Goal: Find contact information: Find contact information

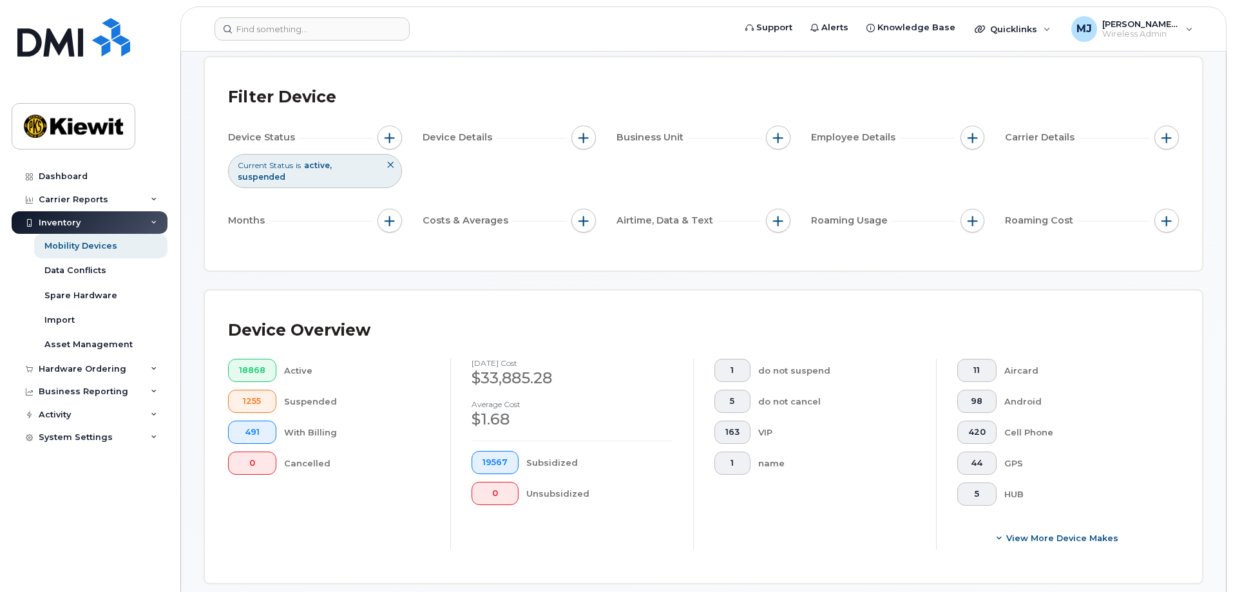
scroll to position [129, 0]
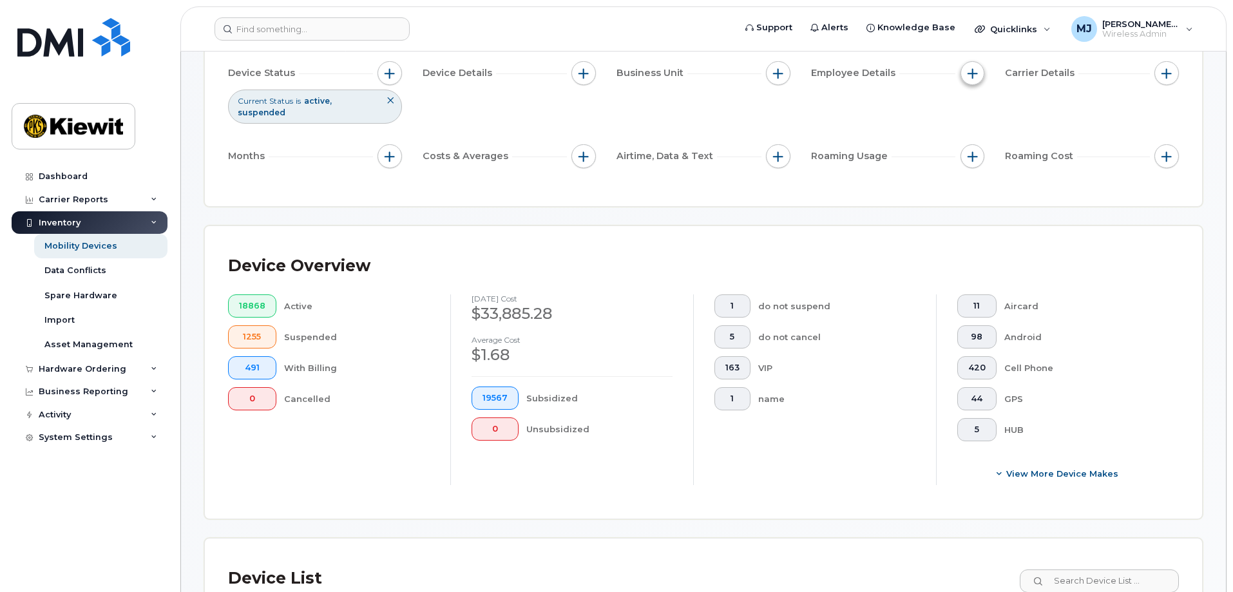
click at [966, 73] on button "button" at bounding box center [972, 73] width 24 height 24
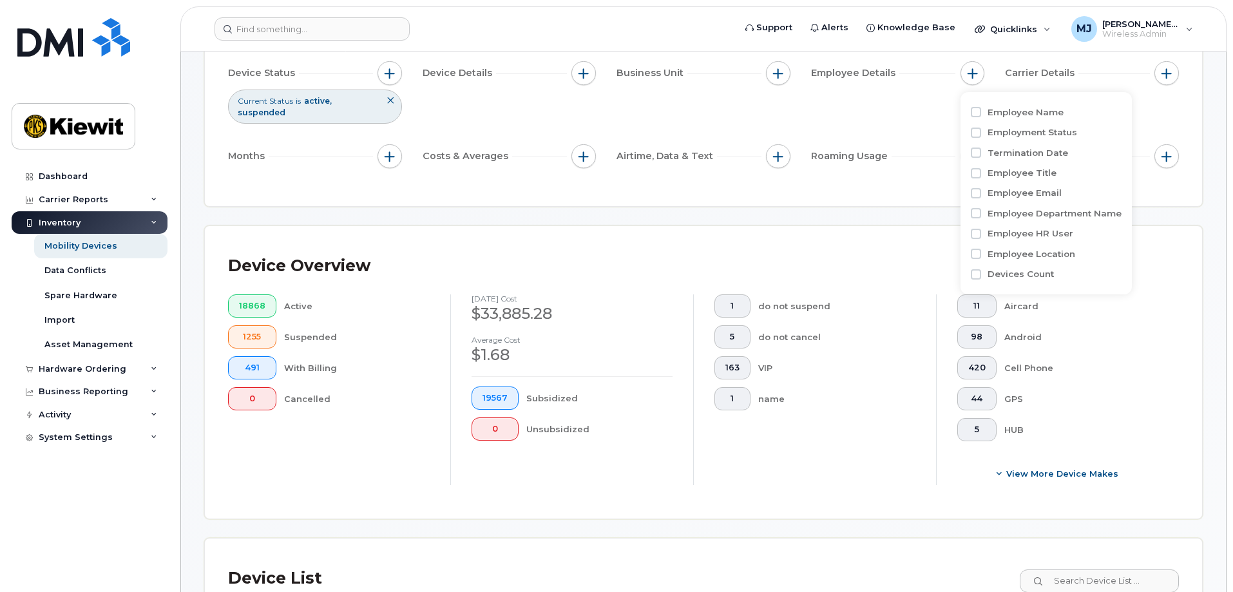
scroll to position [193, 0]
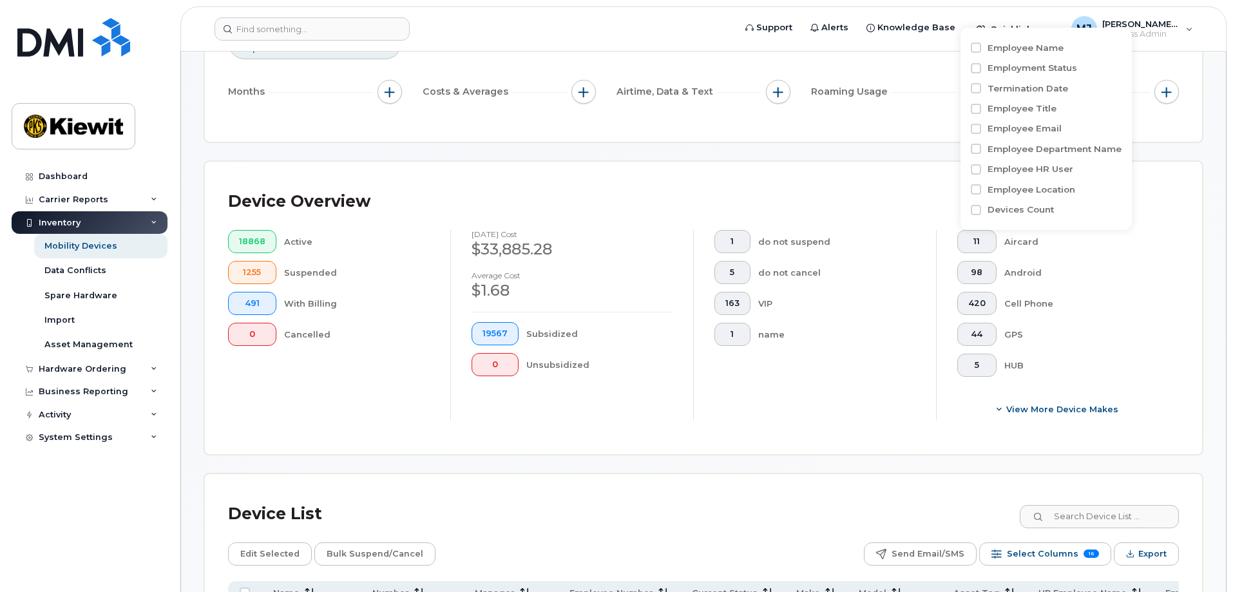
click at [992, 48] on label "Employee Name" at bounding box center [1025, 48] width 76 height 12
click at [981, 48] on input "Employee Name" at bounding box center [975, 48] width 10 height 10
checkbox input "true"
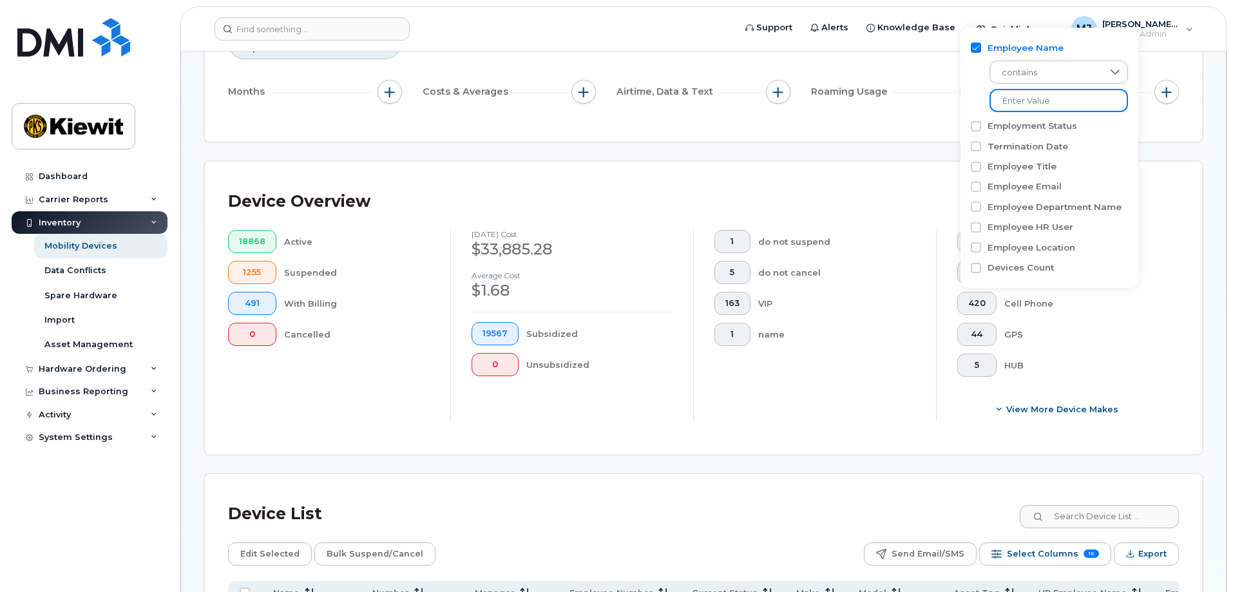
click at [1028, 95] on input at bounding box center [1058, 100] width 138 height 23
click at [1064, 93] on input at bounding box center [1058, 100] width 138 height 23
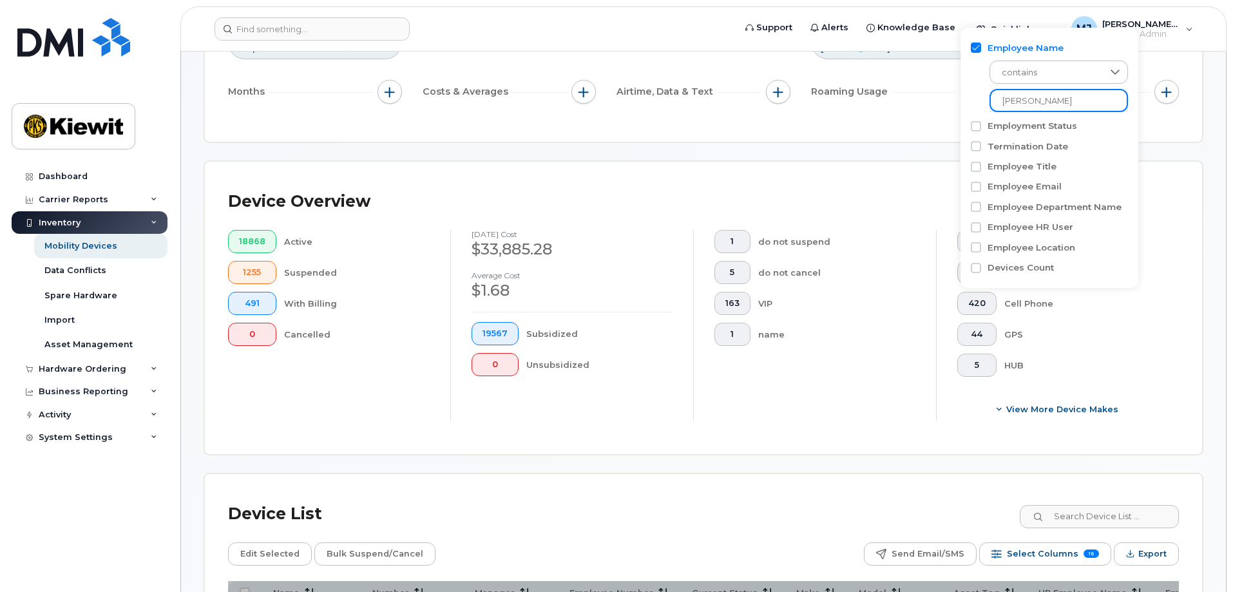
type input "richard newman"
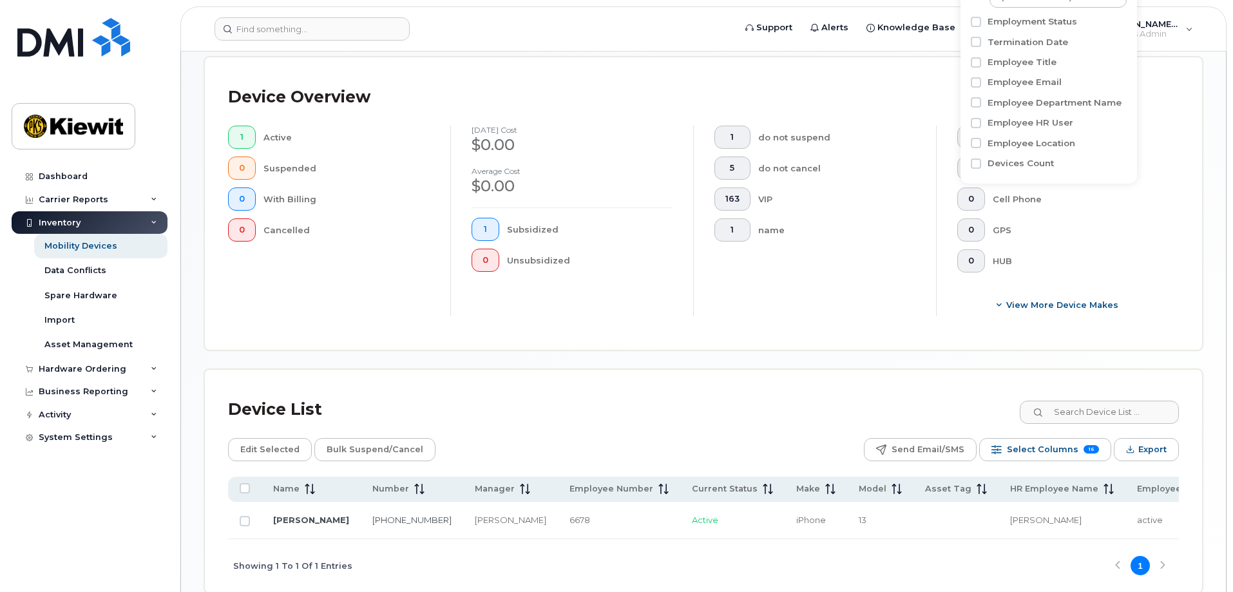
scroll to position [367, 0]
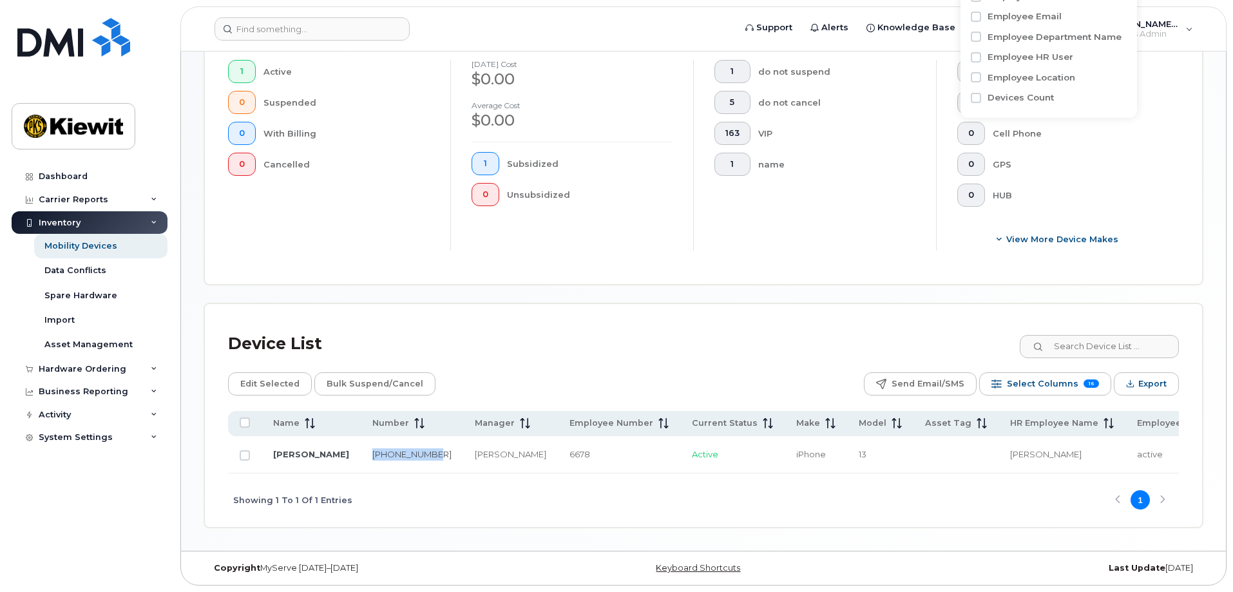
drag, startPoint x: 365, startPoint y: 461, endPoint x: 333, endPoint y: 440, distance: 38.6
click at [361, 440] on td "402-206-1546" at bounding box center [412, 454] width 102 height 37
copy link "402-206-1546"
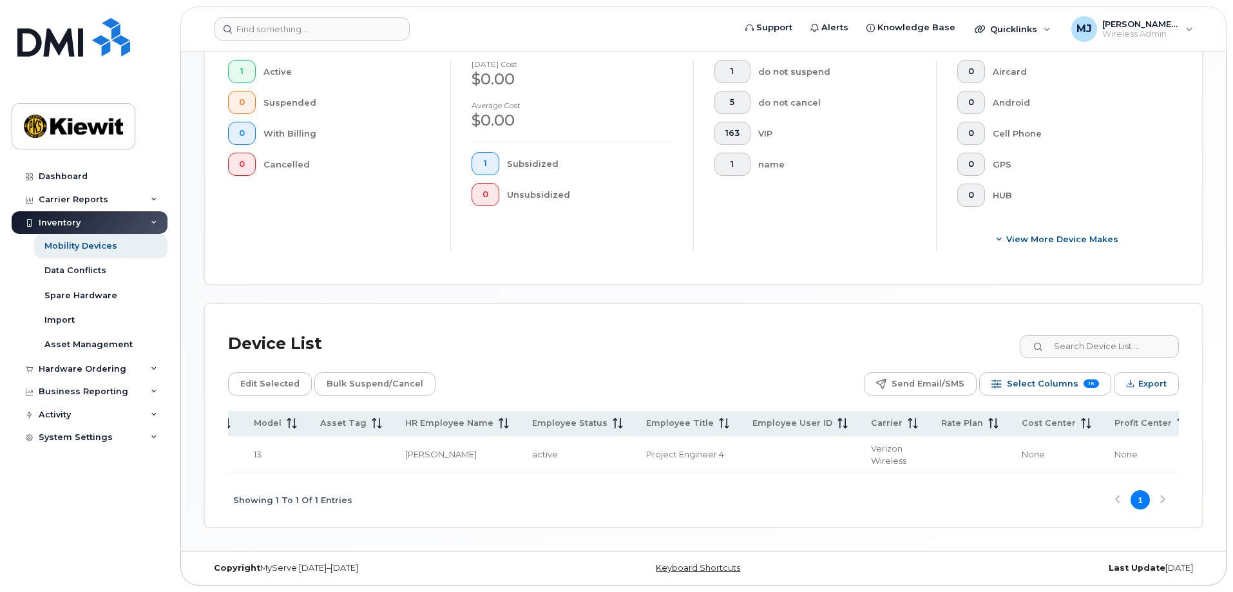
scroll to position [0, 0]
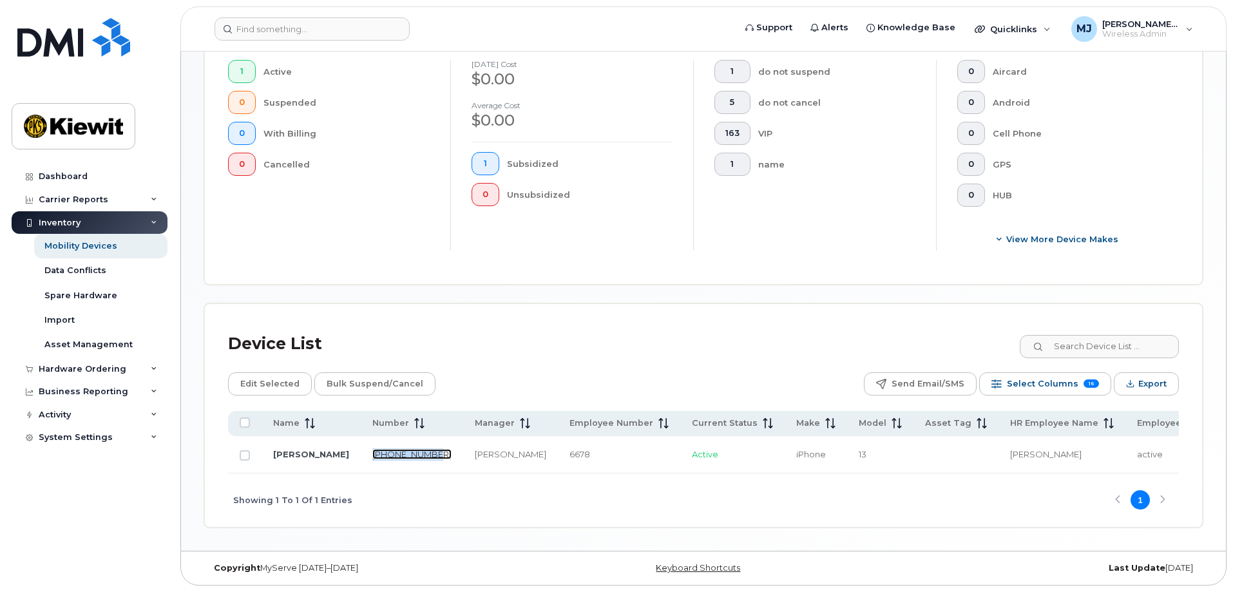
copy link "402-206-1546"
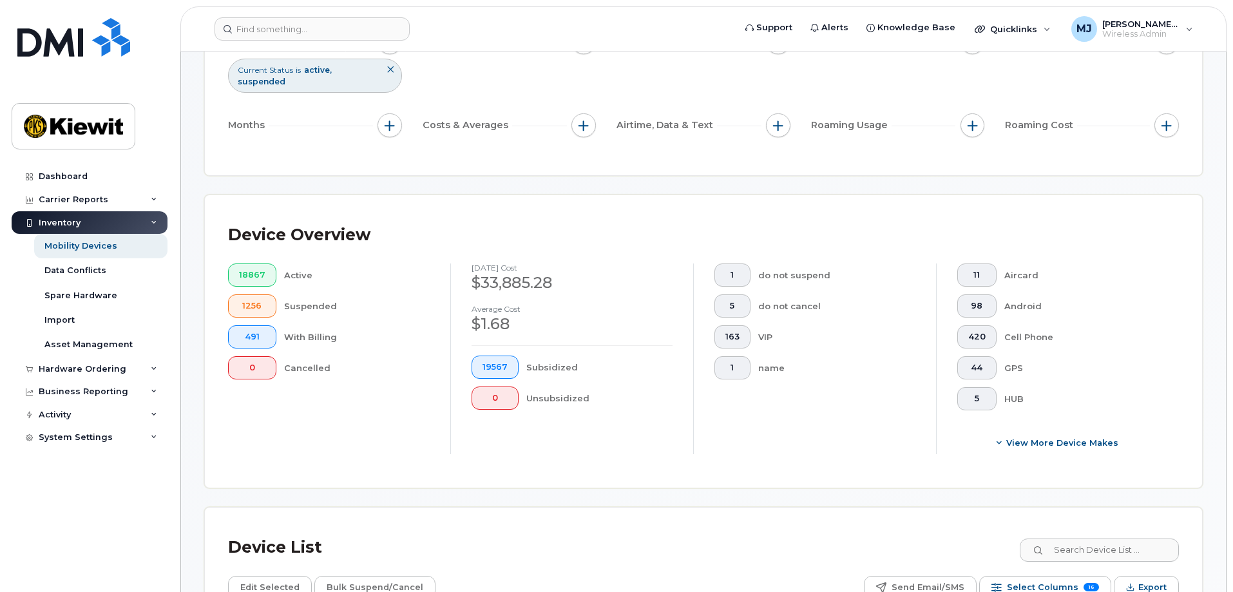
scroll to position [129, 0]
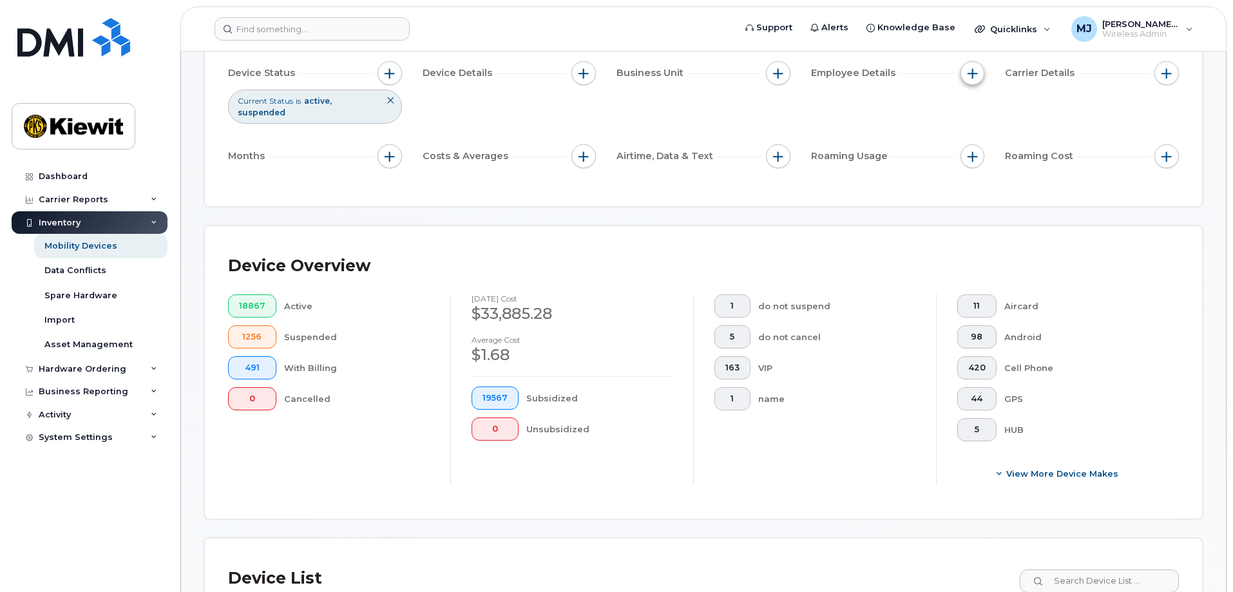
click at [962, 79] on button "button" at bounding box center [972, 73] width 24 height 24
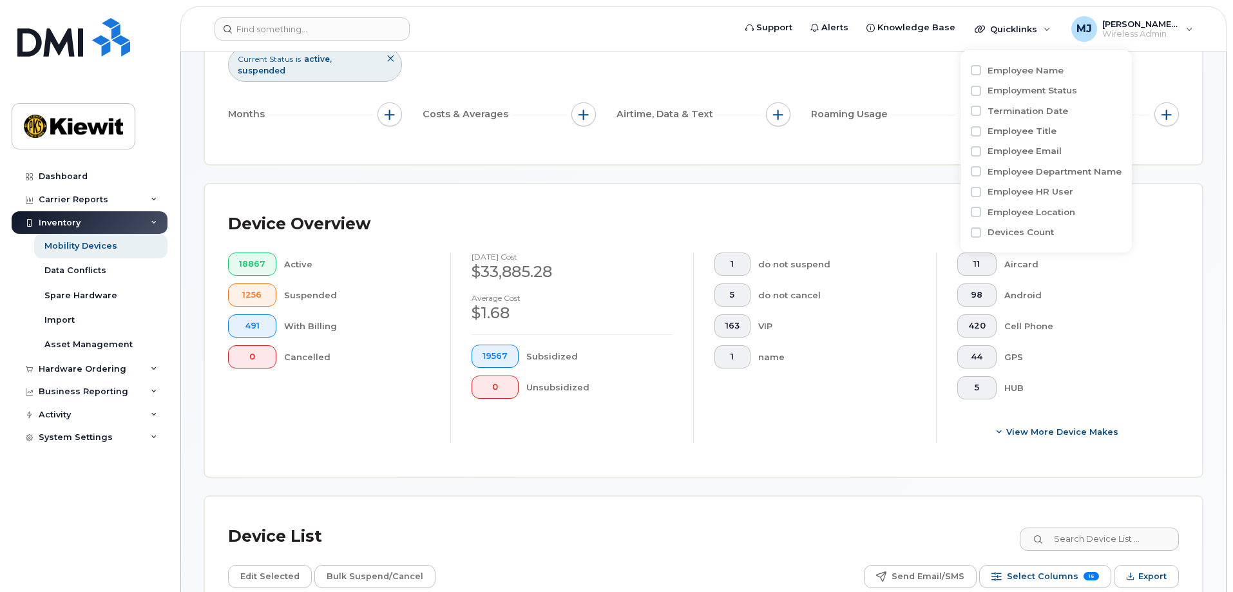
scroll to position [193, 0]
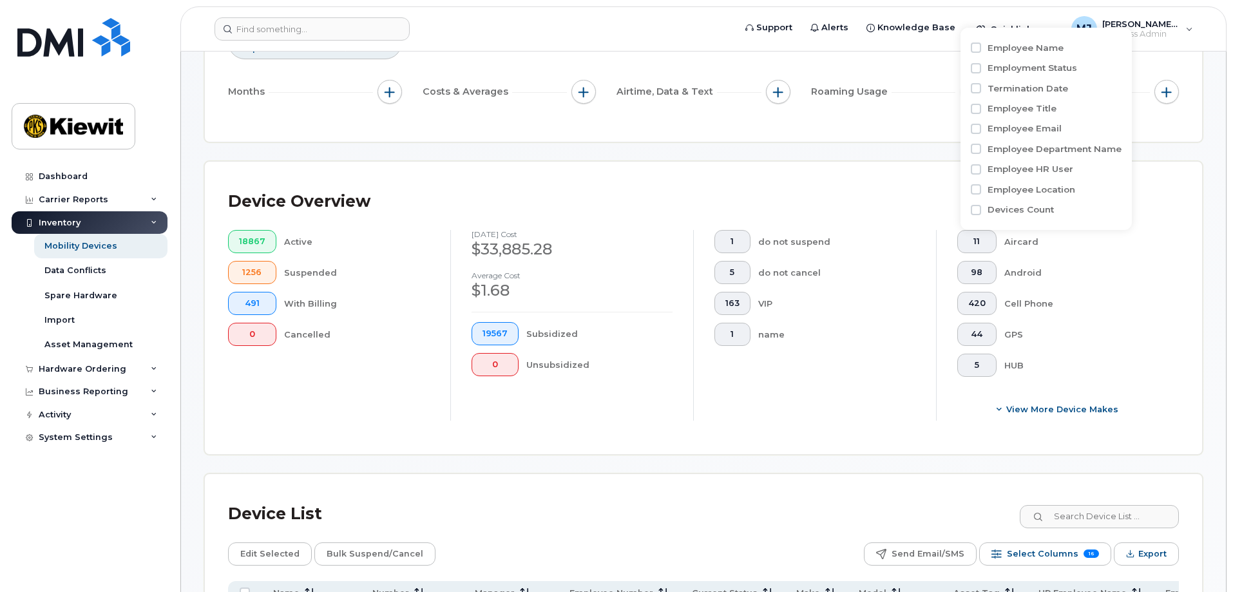
click at [1022, 50] on label "Employee Name" at bounding box center [1025, 48] width 76 height 12
click at [981, 50] on input "Employee Name" at bounding box center [975, 48] width 10 height 10
checkbox input "true"
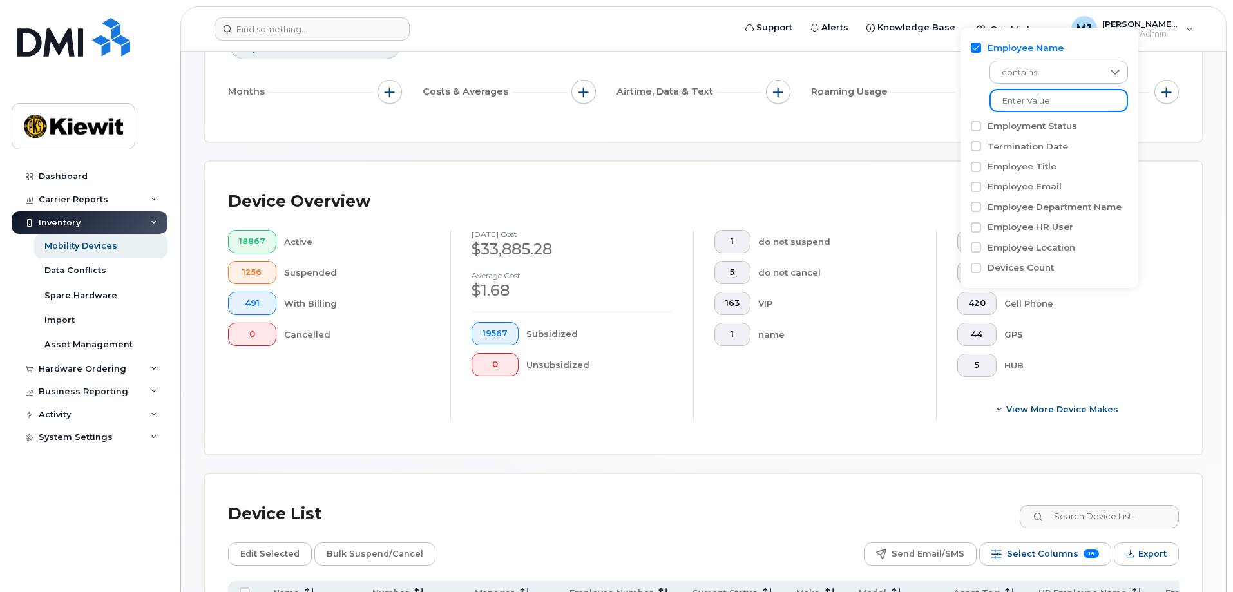
click at [1038, 92] on input at bounding box center [1058, 100] width 138 height 23
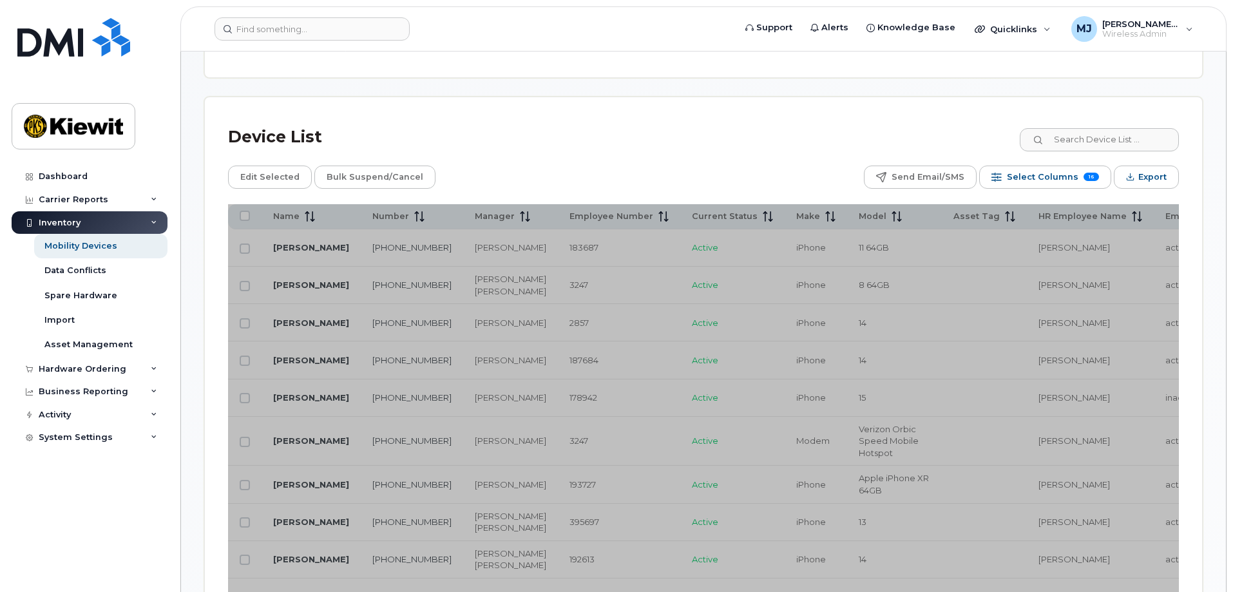
scroll to position [644, 0]
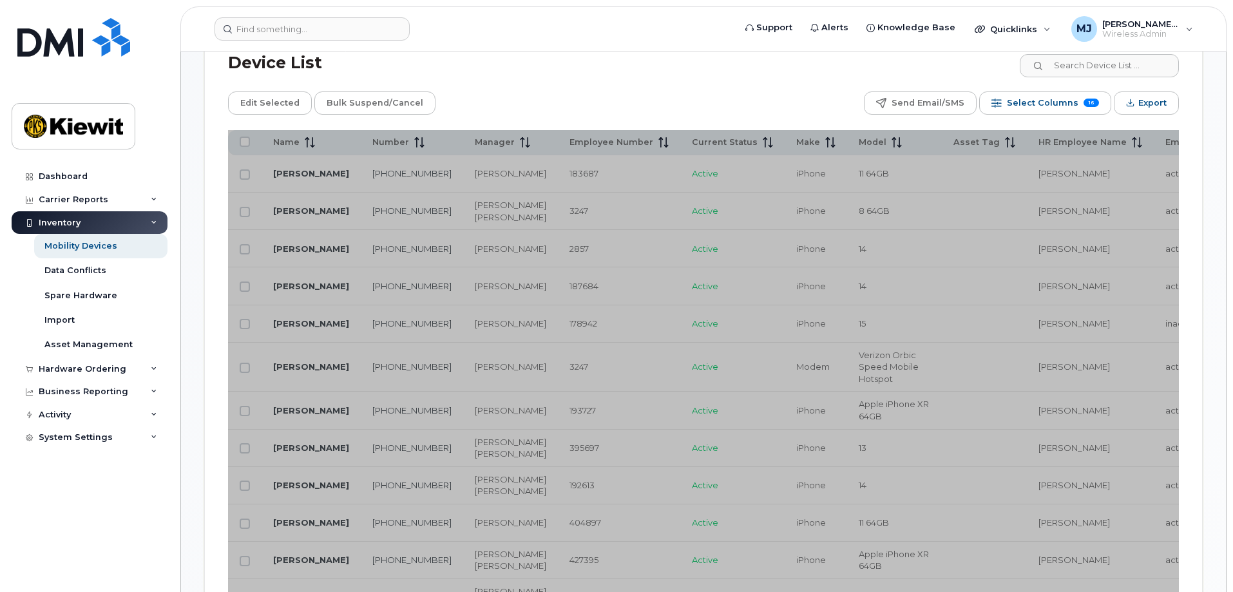
type input "[PERSON_NAME]"
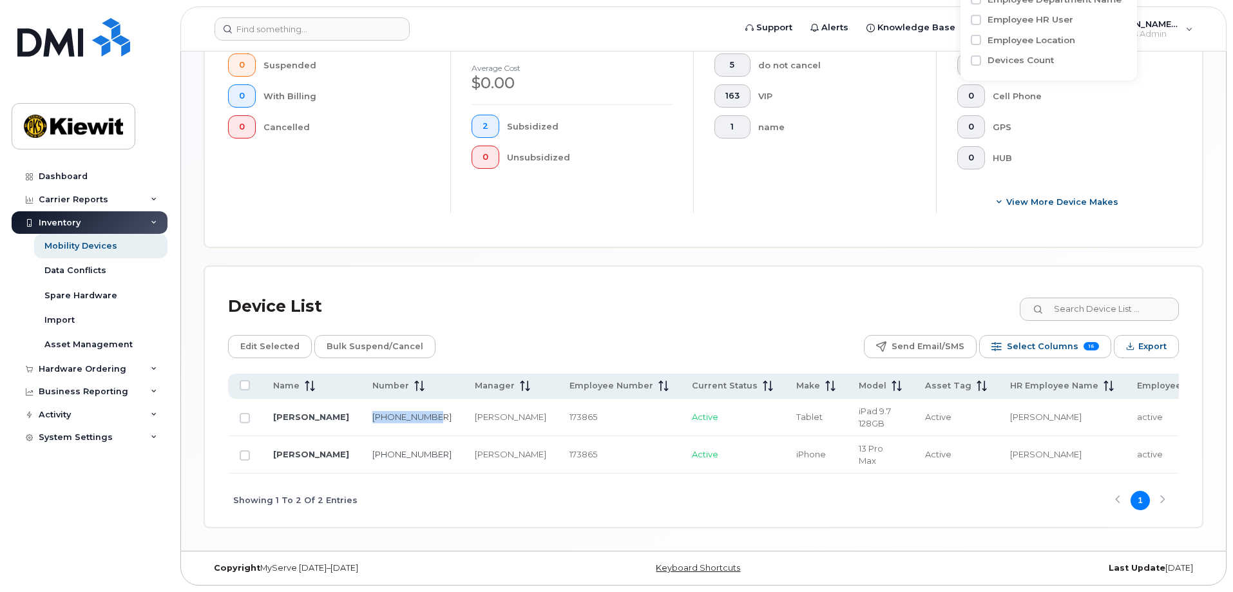
drag, startPoint x: 349, startPoint y: 408, endPoint x: 378, endPoint y: 417, distance: 30.3
click at [378, 417] on td "[PHONE_NUMBER]" at bounding box center [412, 417] width 102 height 37
copy link "[PHONE_NUMBER]"
